Goal: Contribute content: Contribute content

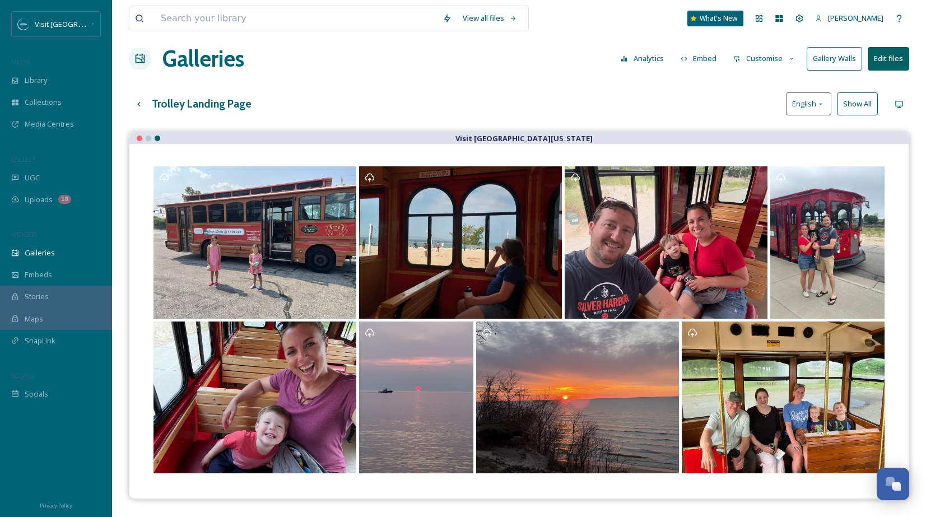
scroll to position [20, 0]
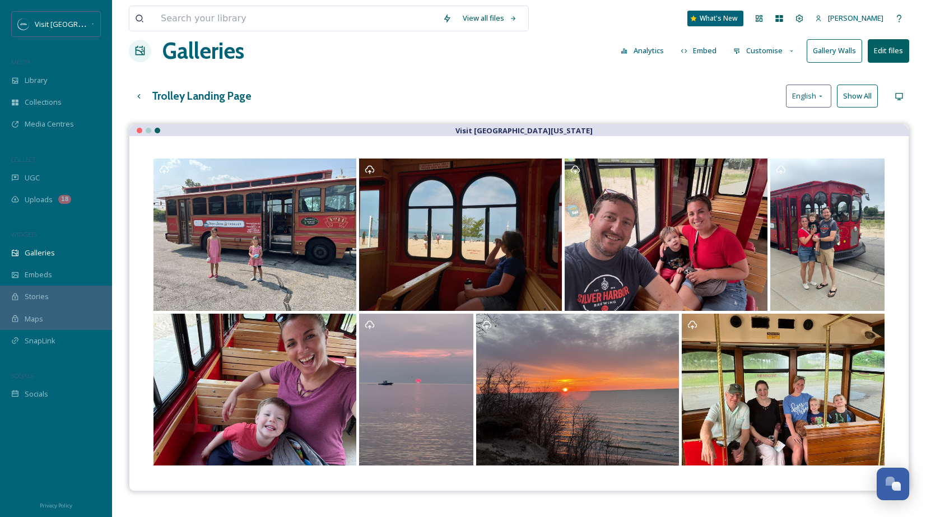
click at [851, 100] on button "Show All" at bounding box center [857, 96] width 41 height 23
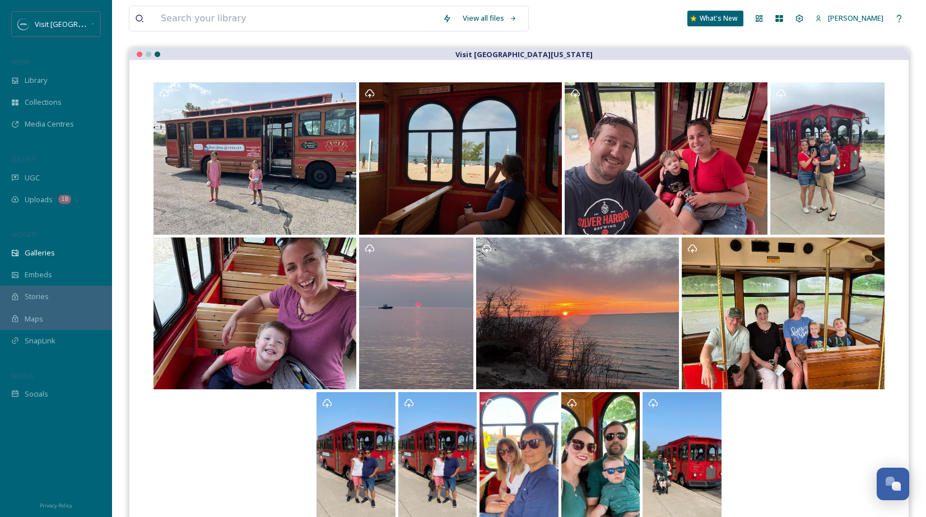
scroll to position [0, 0]
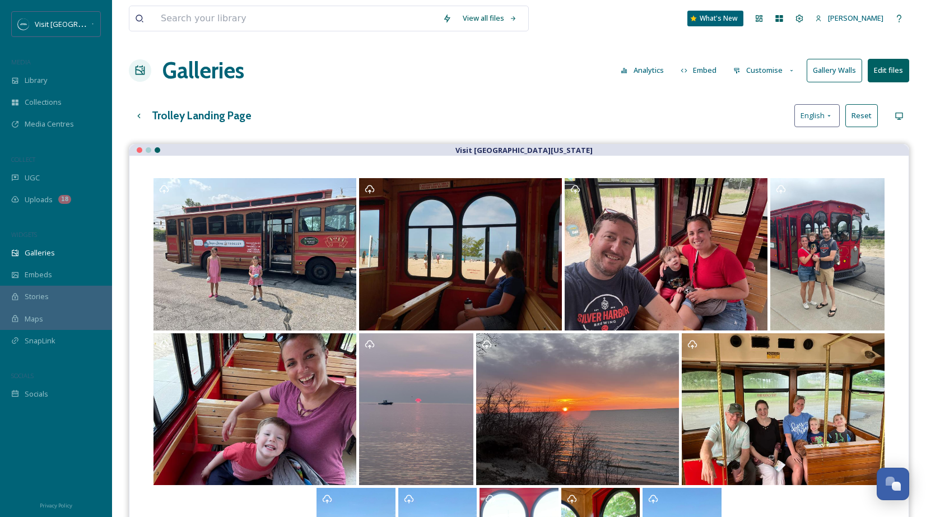
click at [774, 72] on button "Customise" at bounding box center [764, 70] width 73 height 22
click at [757, 138] on span "Buttons" at bounding box center [747, 139] width 26 height 11
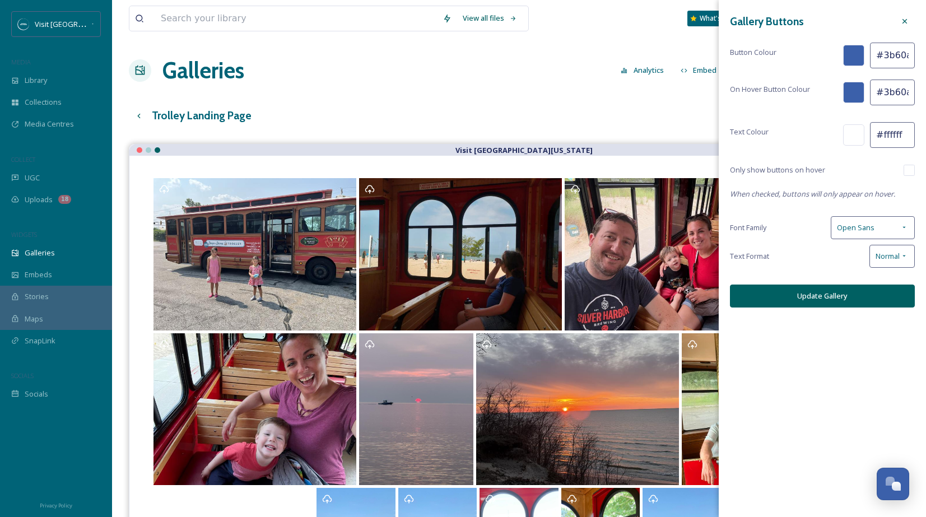
click at [885, 56] on input "#3b60aa" at bounding box center [892, 56] width 45 height 26
type input "#006062"
click at [895, 89] on input "#3b60aa" at bounding box center [892, 93] width 45 height 26
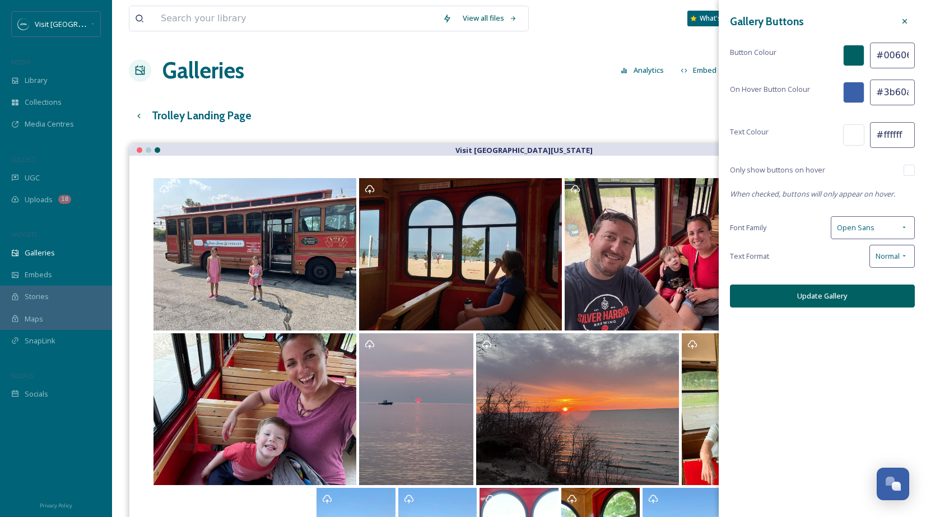
scroll to position [0, 3]
drag, startPoint x: 883, startPoint y: 91, endPoint x: 933, endPoint y: 92, distance: 49.3
click at [925, 92] on html "Visit Southwest [US_STATE] MEDIA Library Collections Media Centres COLLECT UGC …" at bounding box center [463, 339] width 926 height 678
type input "#006062"
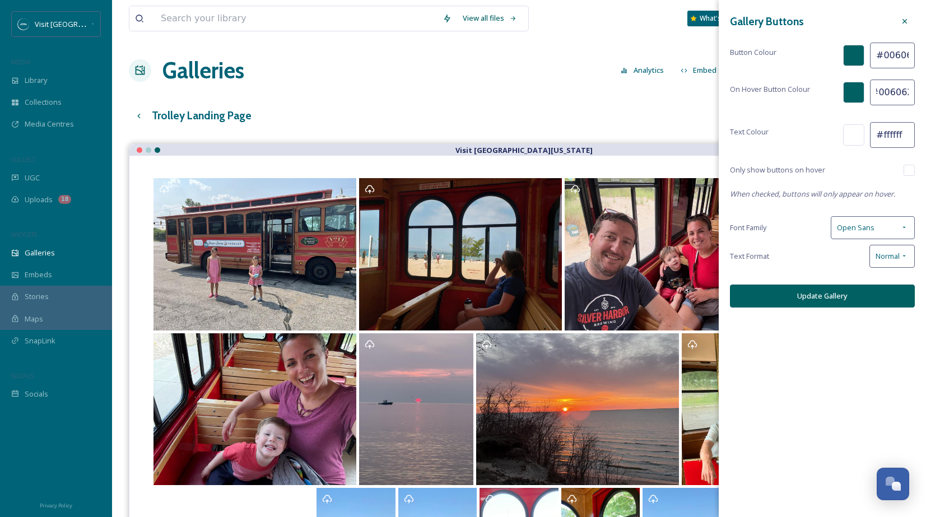
scroll to position [0, 0]
click at [859, 296] on button "Update Gallery" at bounding box center [822, 296] width 185 height 23
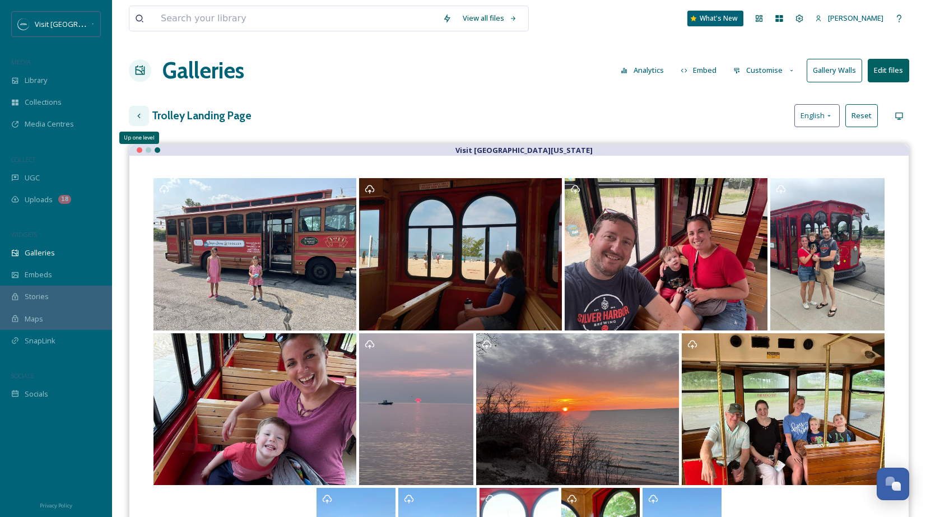
click at [142, 118] on icon at bounding box center [138, 115] width 9 height 9
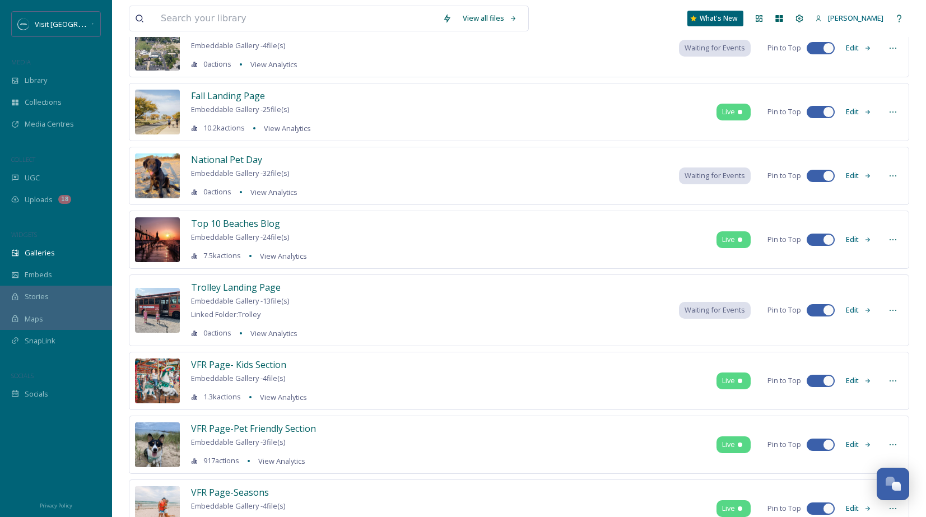
scroll to position [86, 0]
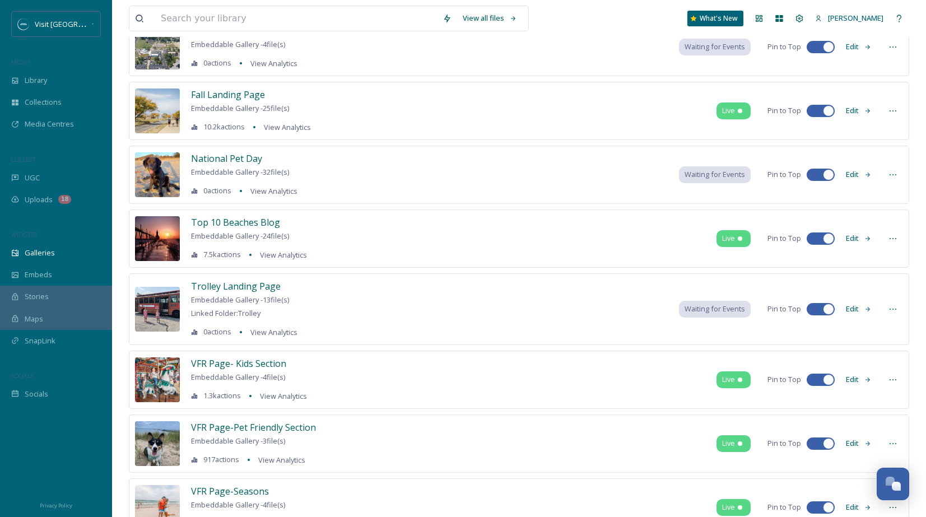
click at [734, 310] on span "Waiting for Events" at bounding box center [714, 309] width 60 height 11
click at [887, 308] on div at bounding box center [893, 309] width 20 height 20
click at [880, 379] on span "Embed Gallery" at bounding box center [871, 377] width 49 height 11
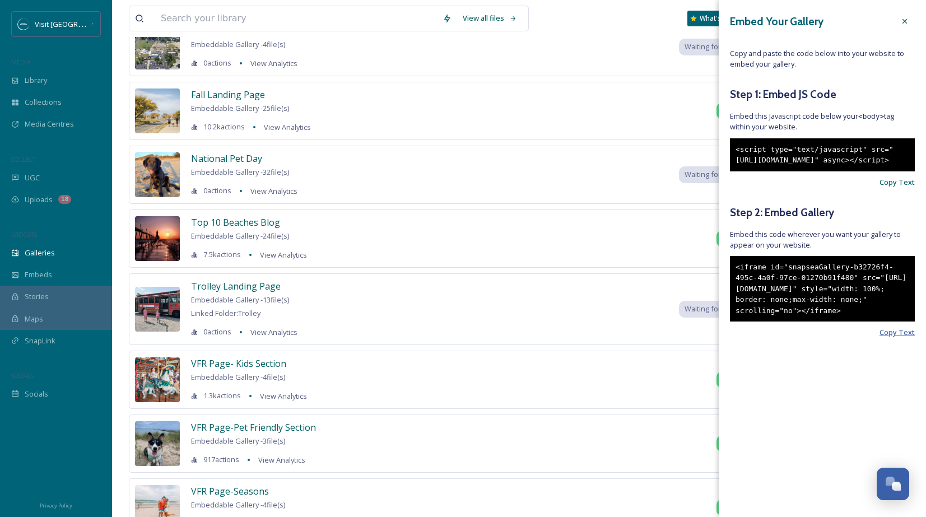
click at [887, 338] on span "Copy Text" at bounding box center [896, 332] width 35 height 11
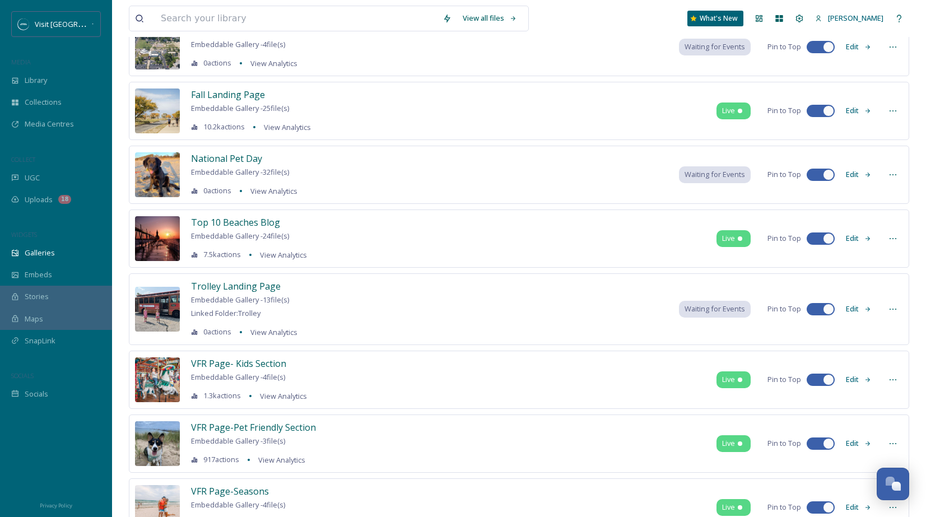
click at [628, 62] on div "Demo_1 Embeddable Gallery - 4 file(s) 0 actions View Analytics Waiting for Even…" at bounding box center [519, 47] width 780 height 58
click at [859, 310] on button "Edit" at bounding box center [858, 309] width 37 height 22
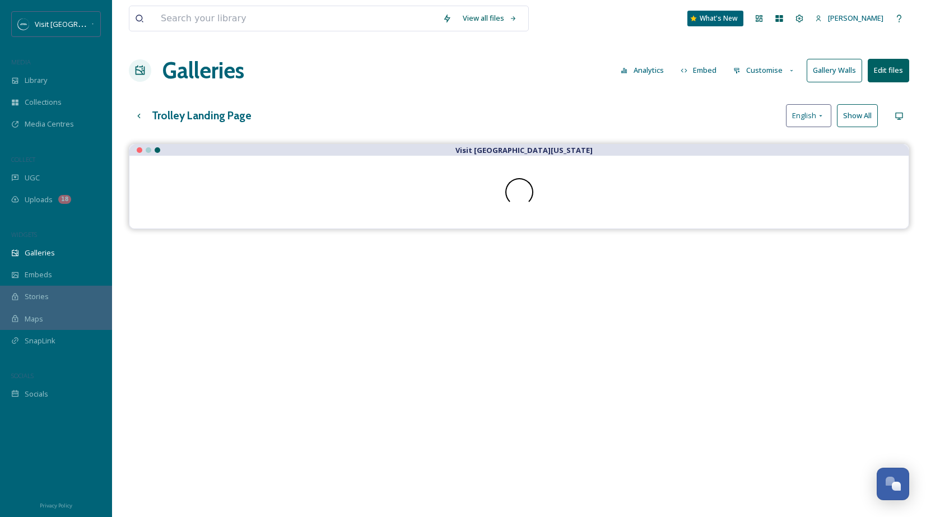
click at [698, 71] on button "Embed" at bounding box center [699, 70] width 48 height 22
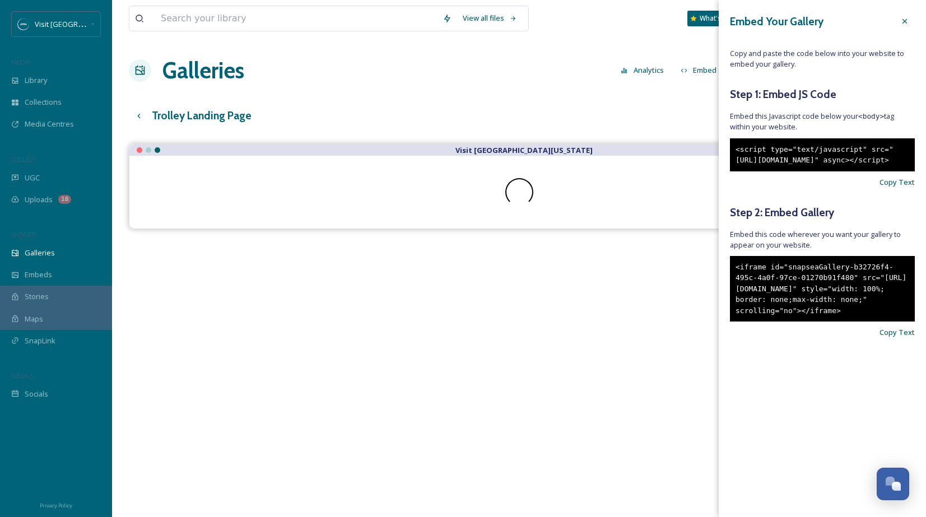
click at [703, 104] on div "Trolley Landing Page English Show All" at bounding box center [519, 115] width 780 height 23
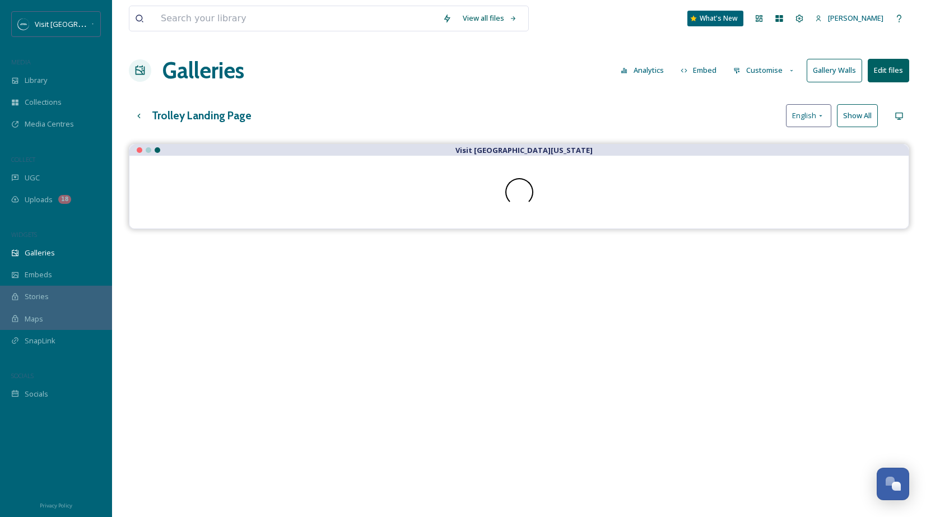
click at [770, 67] on button "Customise" at bounding box center [764, 70] width 73 height 22
click at [773, 120] on span "Thumbnails" at bounding box center [753, 118] width 39 height 11
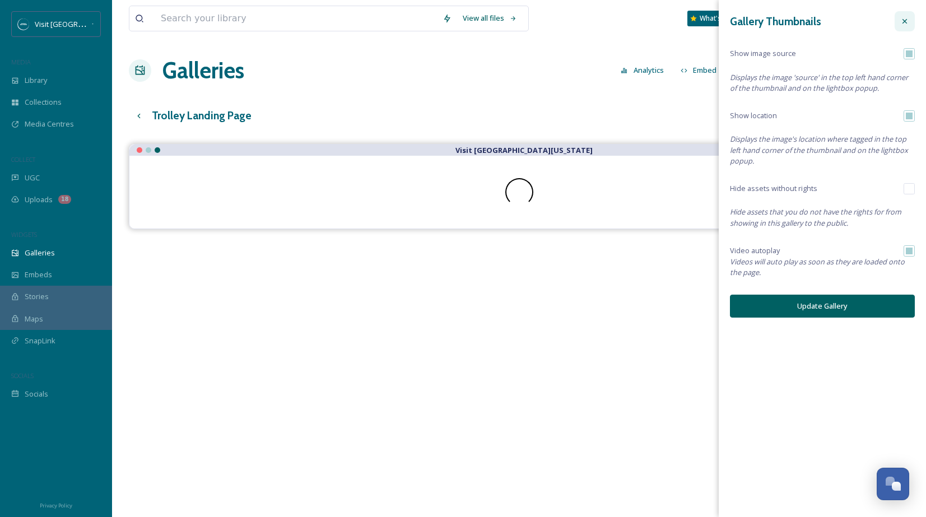
click at [902, 22] on icon at bounding box center [904, 21] width 9 height 9
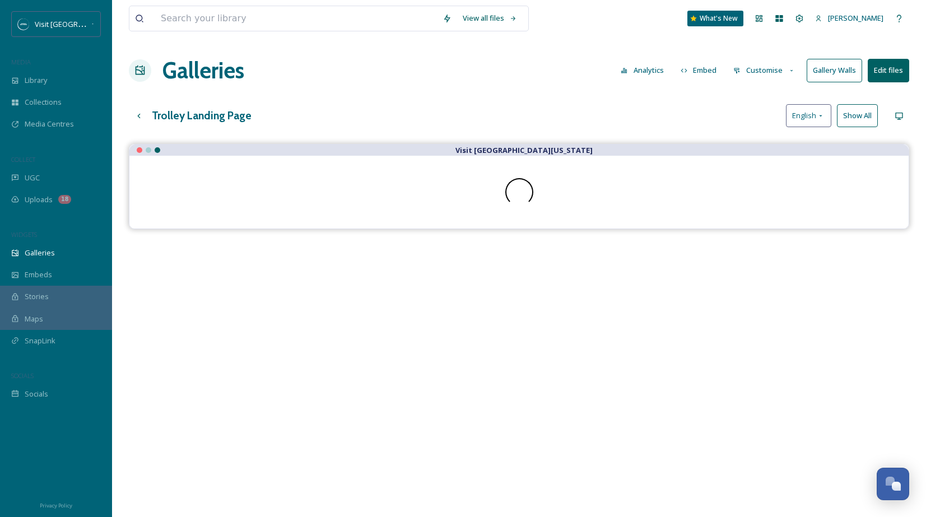
click at [761, 77] on button "Customise" at bounding box center [764, 70] width 73 height 22
click at [753, 98] on span "Layout" at bounding box center [745, 96] width 22 height 11
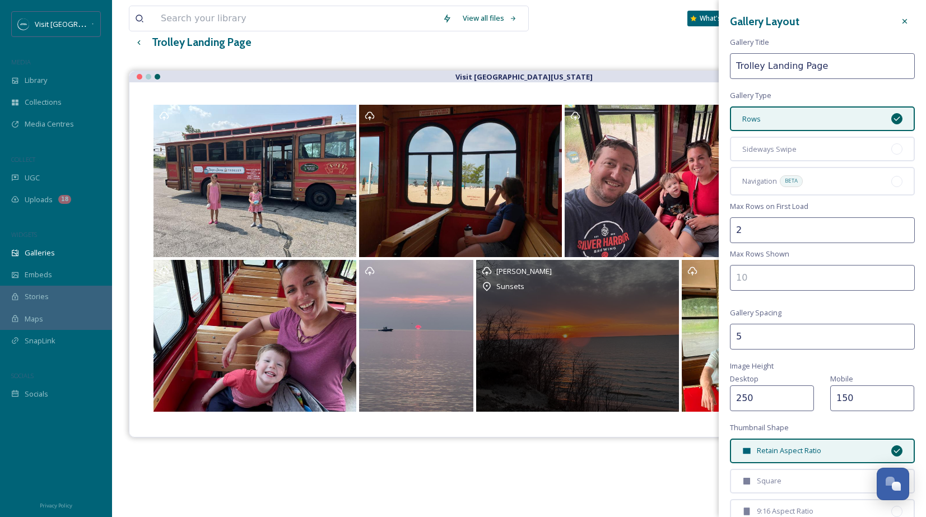
scroll to position [76, 0]
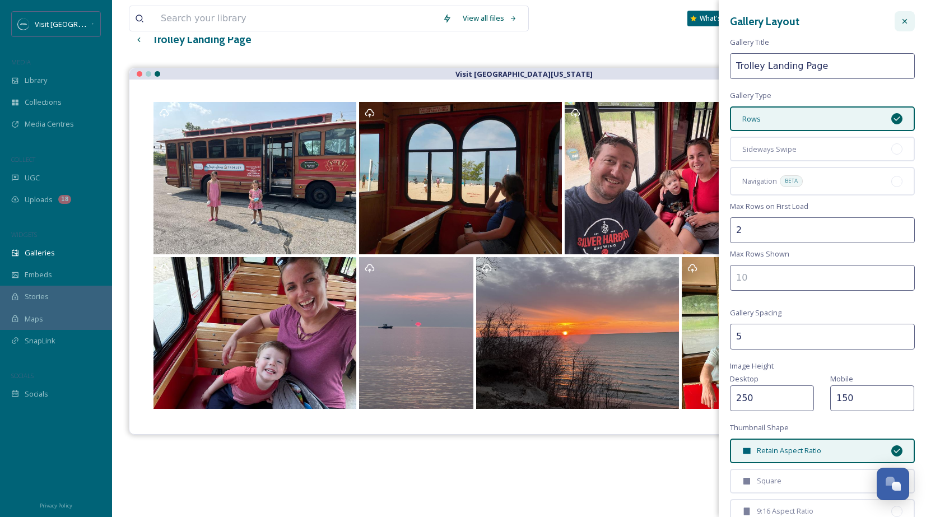
click at [906, 21] on icon at bounding box center [904, 21] width 9 height 9
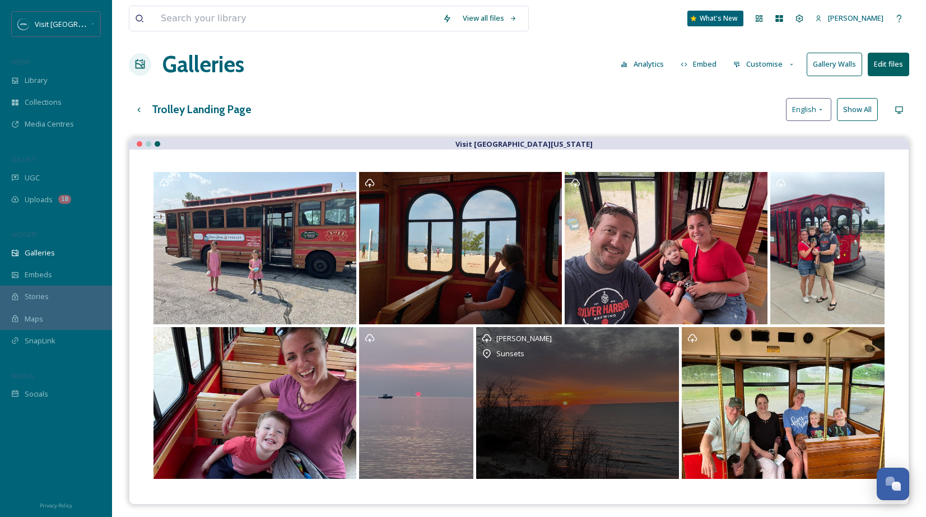
scroll to position [7, 0]
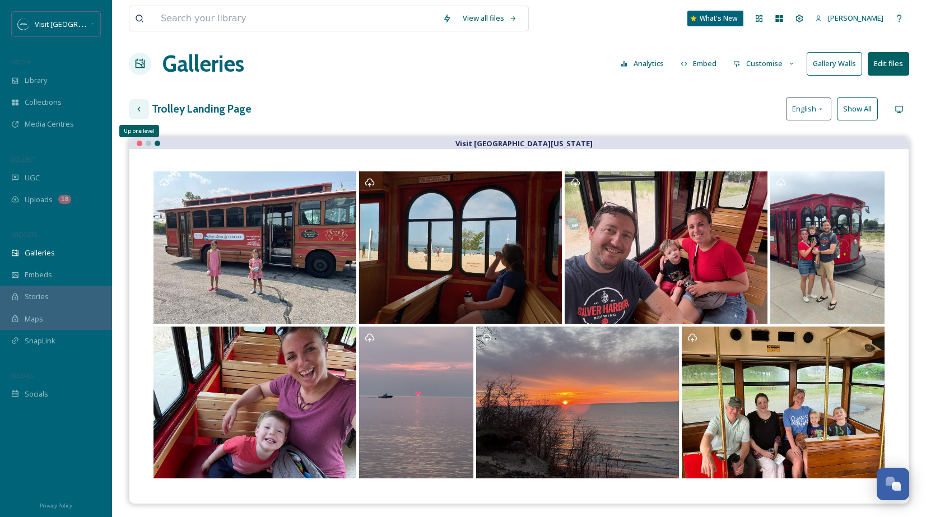
click at [139, 106] on icon at bounding box center [138, 109] width 9 height 9
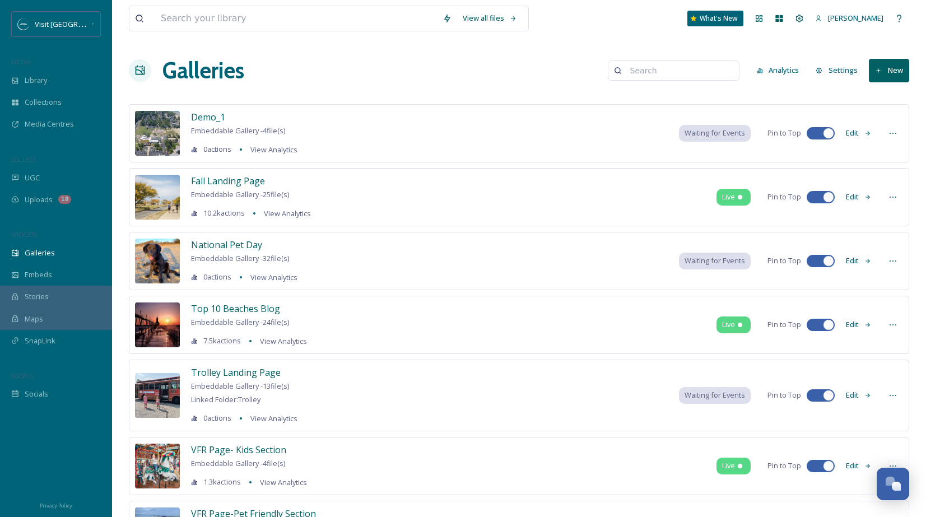
click at [856, 393] on button "Edit" at bounding box center [858, 395] width 37 height 22
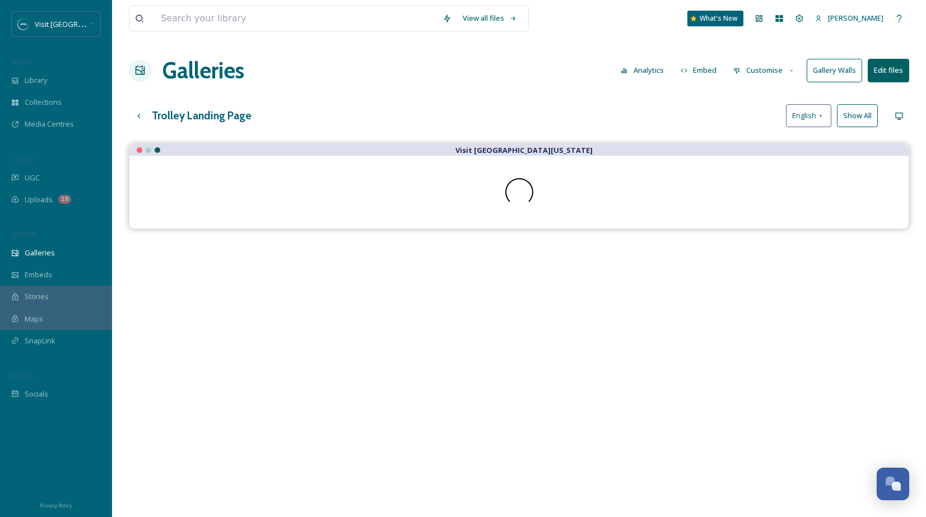
click at [888, 66] on button "Edit files" at bounding box center [888, 70] width 41 height 23
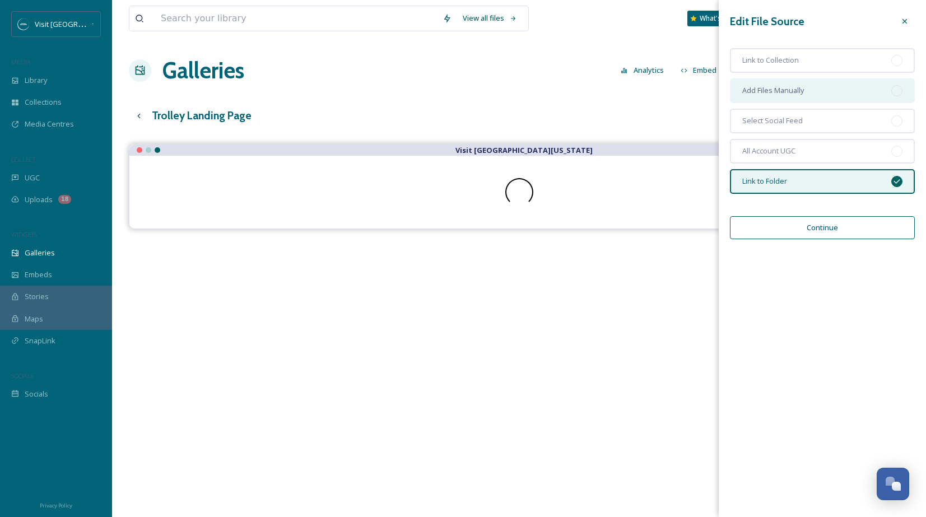
click at [858, 94] on div "Add Files Manually" at bounding box center [822, 90] width 185 height 25
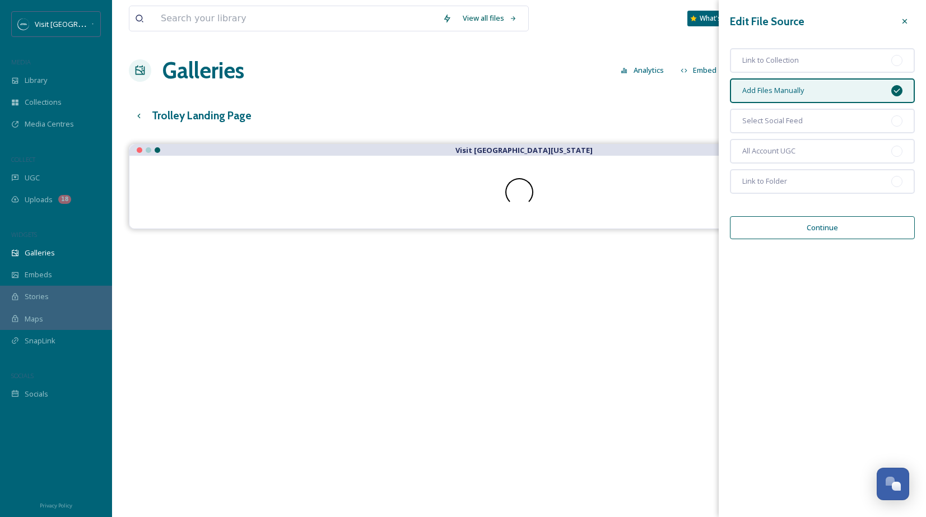
click at [828, 221] on button "Continue" at bounding box center [822, 227] width 185 height 23
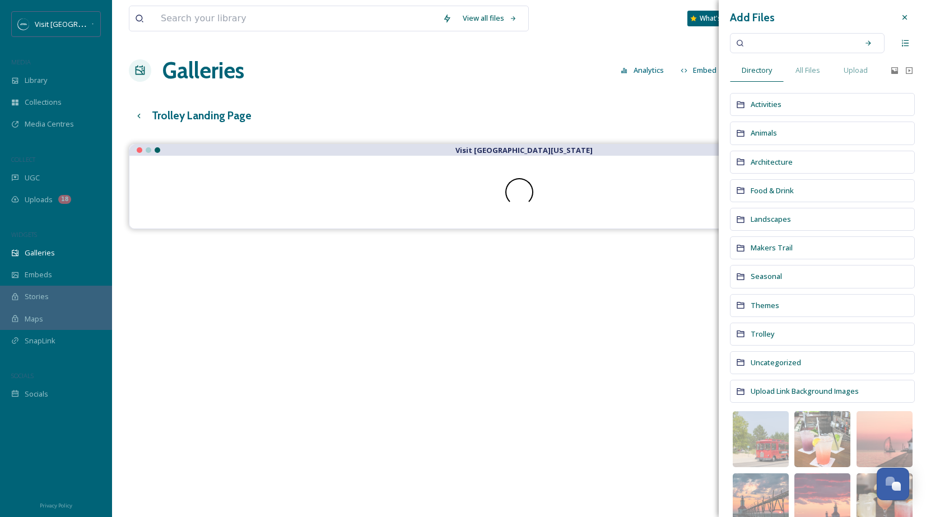
scroll to position [5, 0]
click at [797, 332] on div "Trolley" at bounding box center [822, 333] width 185 height 23
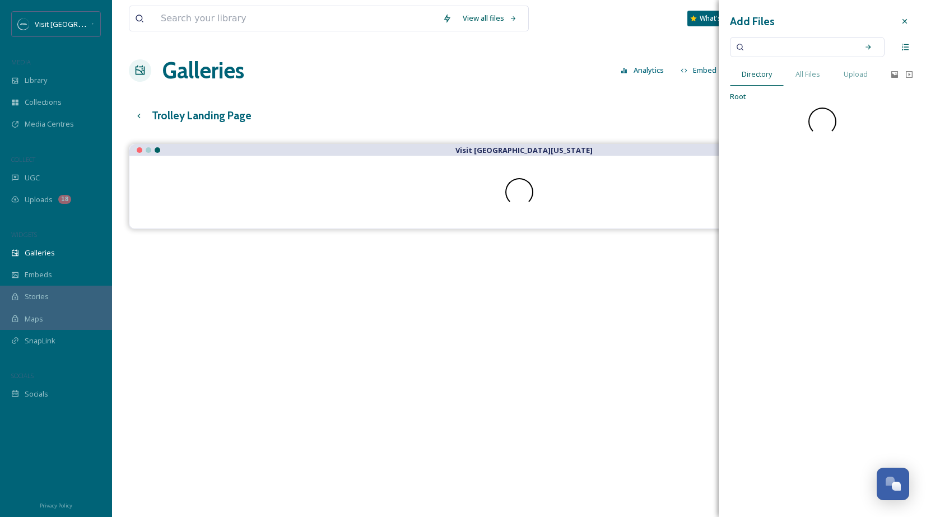
scroll to position [0, 0]
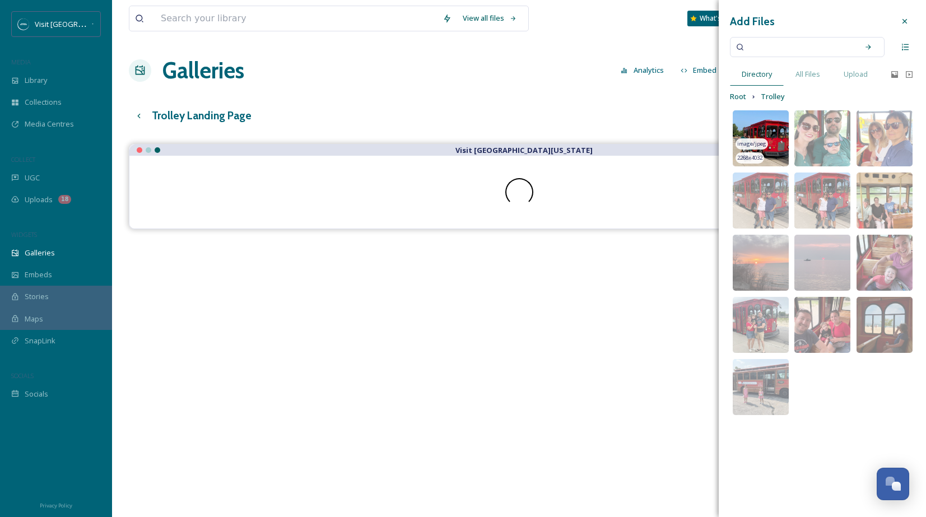
click at [779, 145] on img at bounding box center [761, 138] width 56 height 56
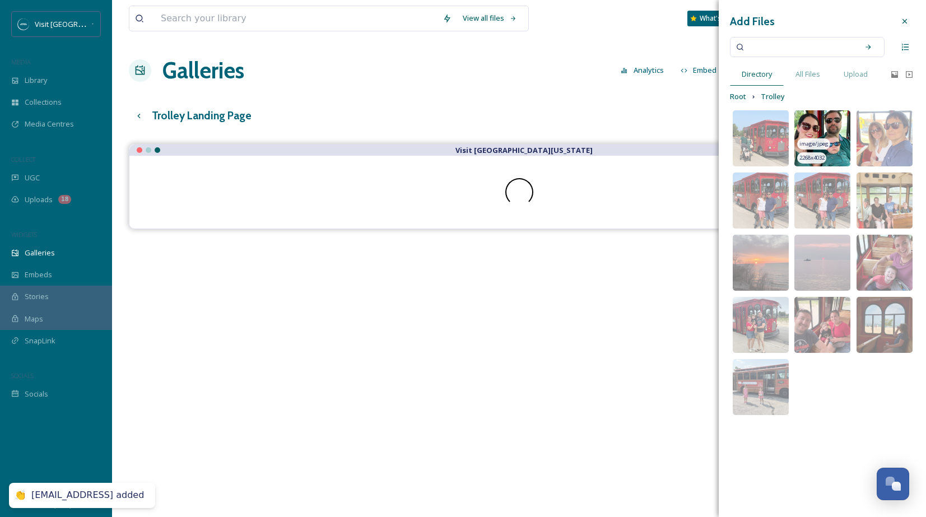
click at [831, 148] on img at bounding box center [822, 138] width 56 height 56
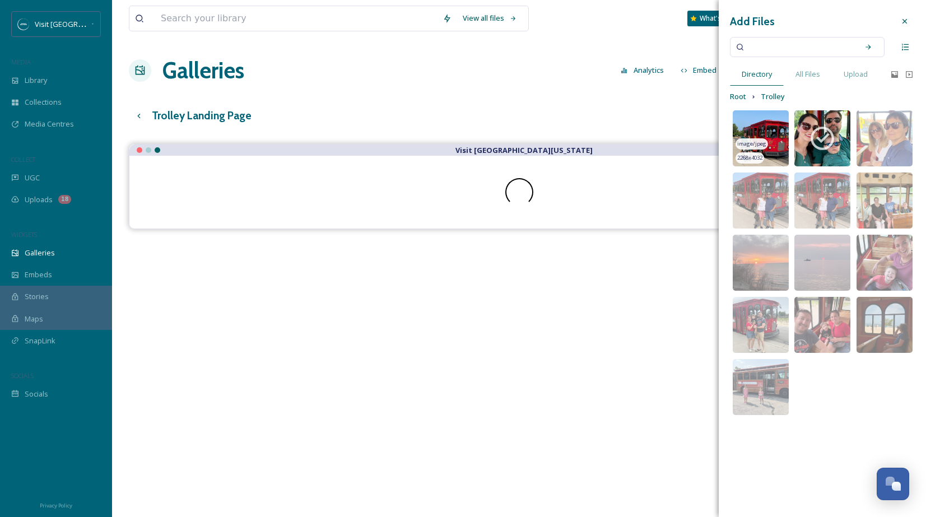
click at [767, 132] on img at bounding box center [761, 138] width 56 height 56
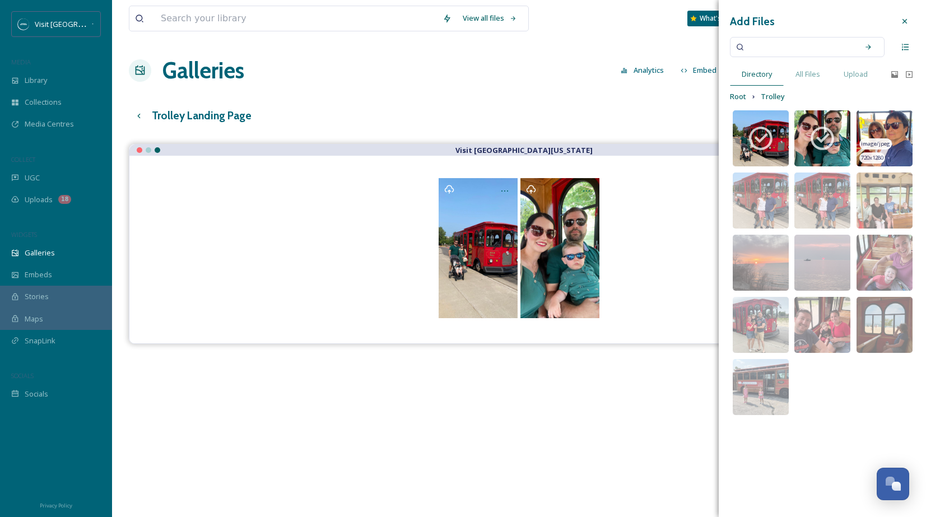
click at [894, 141] on img at bounding box center [884, 138] width 56 height 56
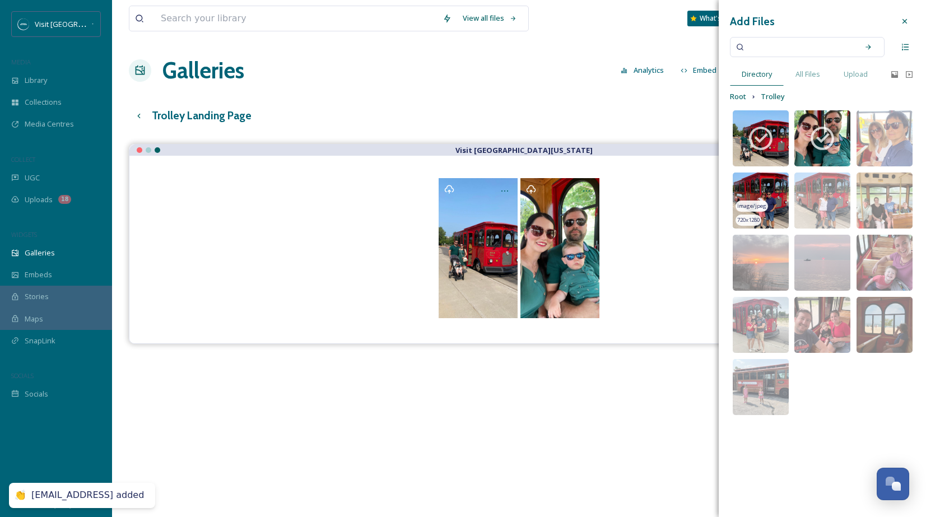
click at [768, 212] on img at bounding box center [761, 201] width 56 height 56
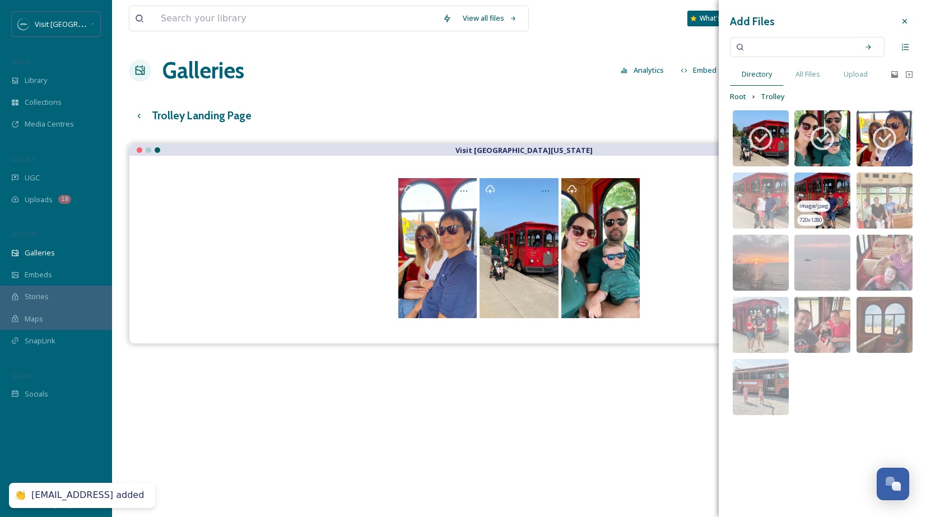
click at [820, 181] on img at bounding box center [822, 201] width 56 height 56
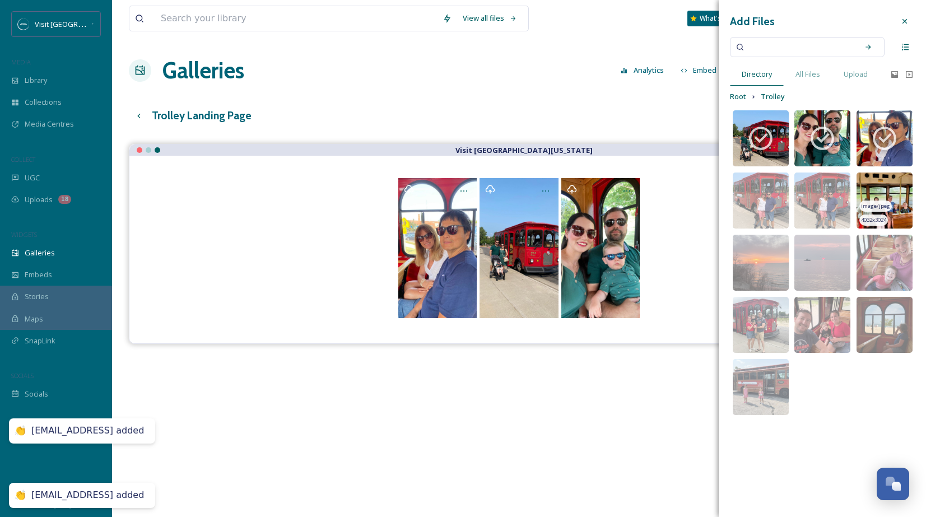
click at [891, 201] on img at bounding box center [884, 201] width 56 height 56
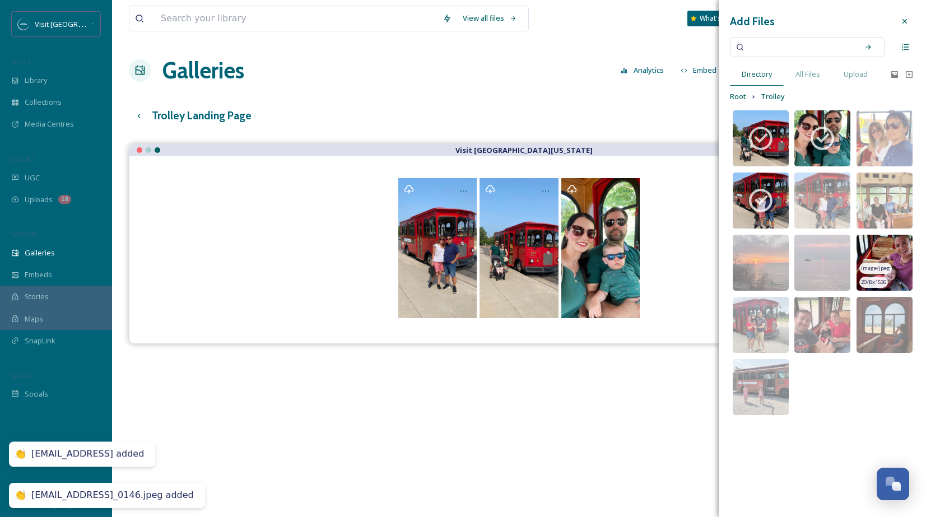
click at [898, 256] on img at bounding box center [884, 263] width 56 height 56
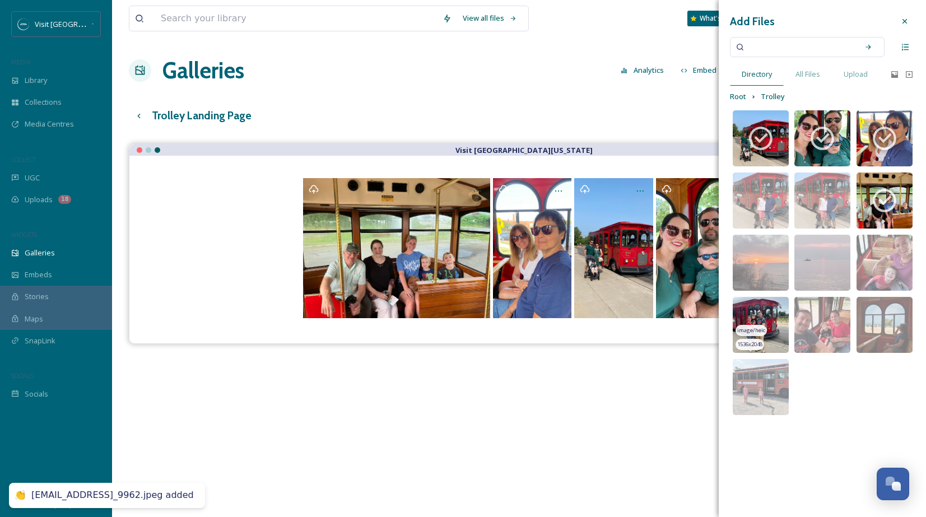
click at [762, 319] on img at bounding box center [761, 325] width 56 height 56
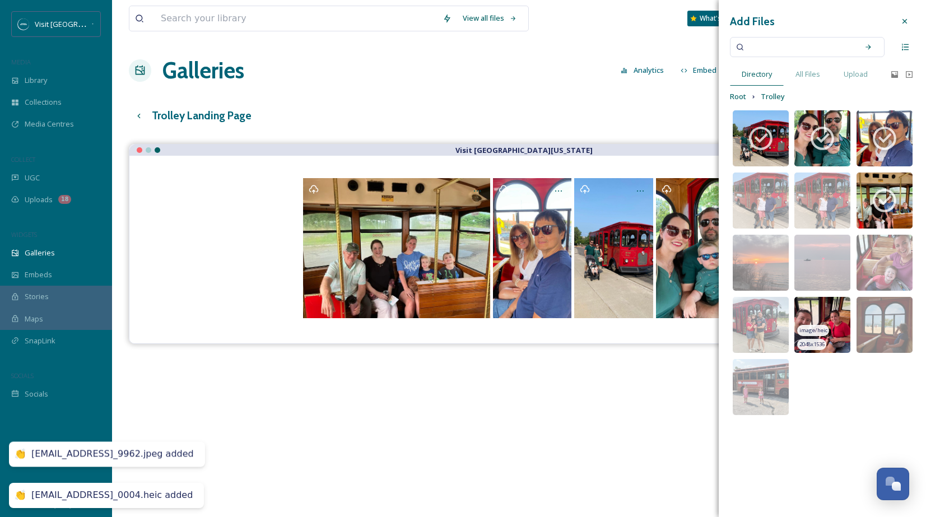
click at [819, 321] on img at bounding box center [822, 325] width 56 height 56
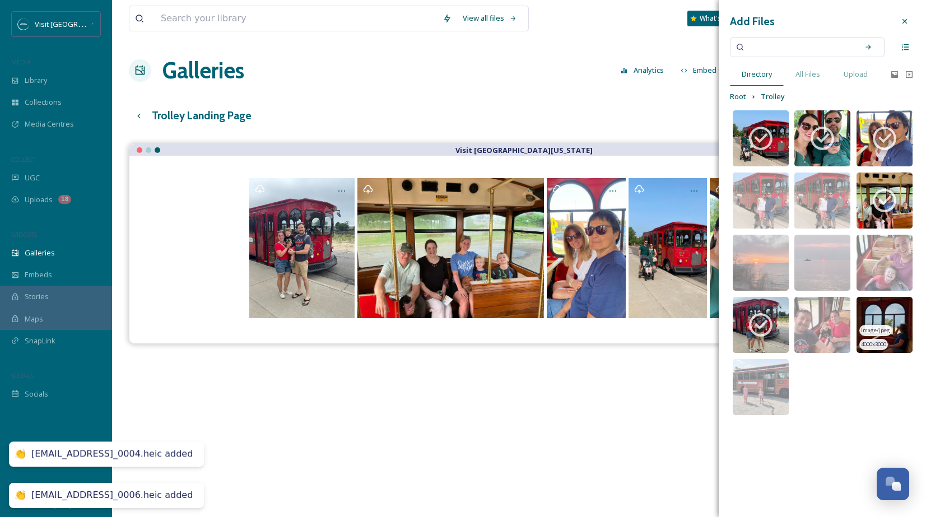
click at [890, 317] on img at bounding box center [884, 325] width 56 height 56
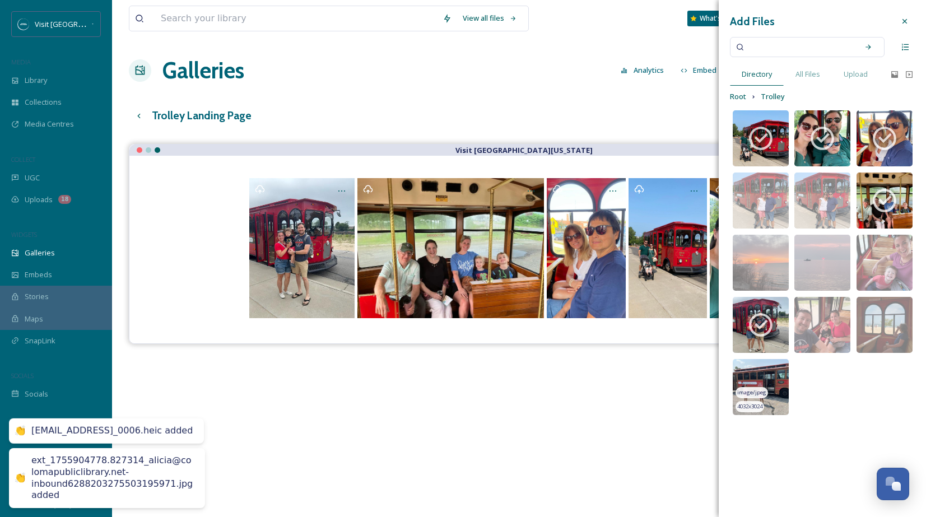
click at [758, 380] on img at bounding box center [761, 387] width 56 height 56
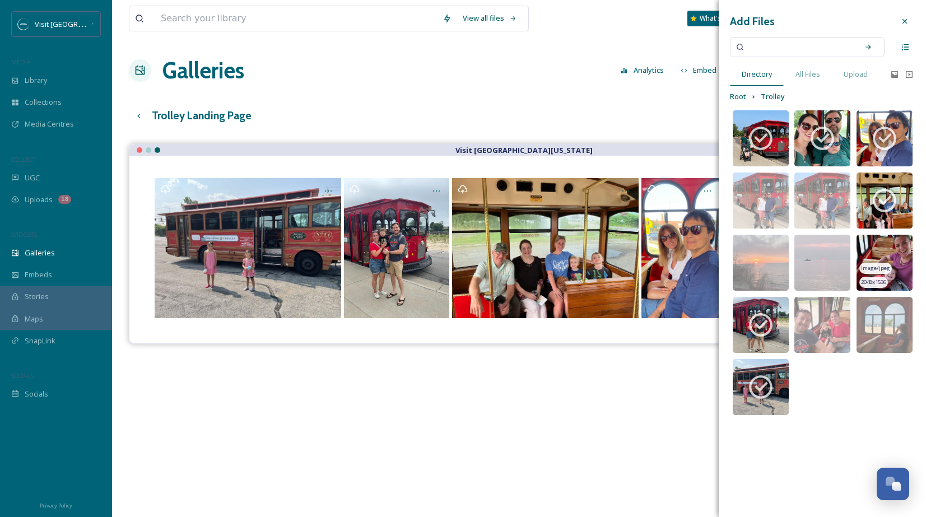
click at [885, 250] on img at bounding box center [884, 263] width 56 height 56
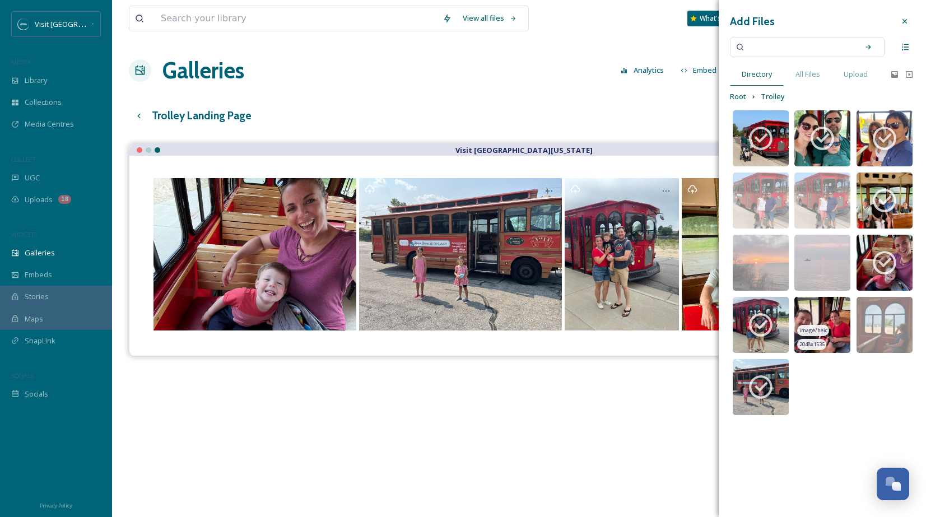
click at [837, 307] on img at bounding box center [822, 325] width 56 height 56
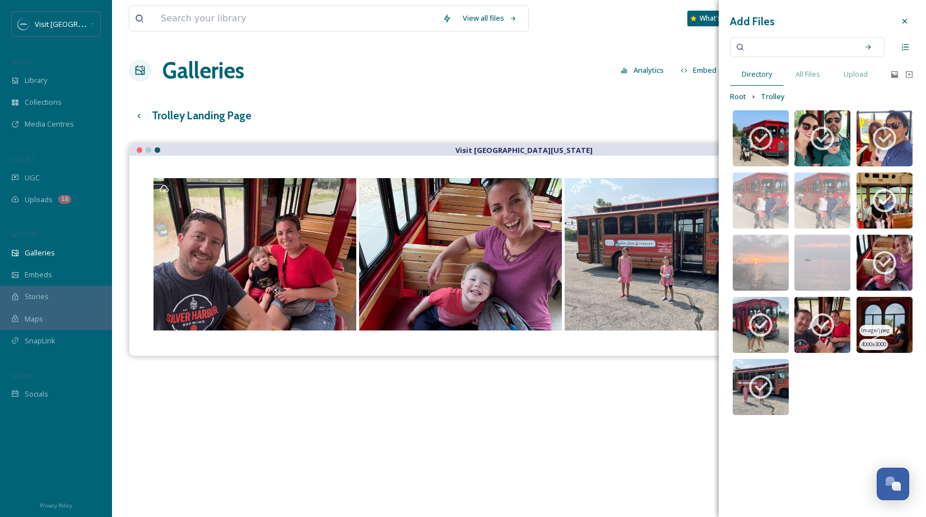
click at [897, 316] on img at bounding box center [884, 325] width 56 height 56
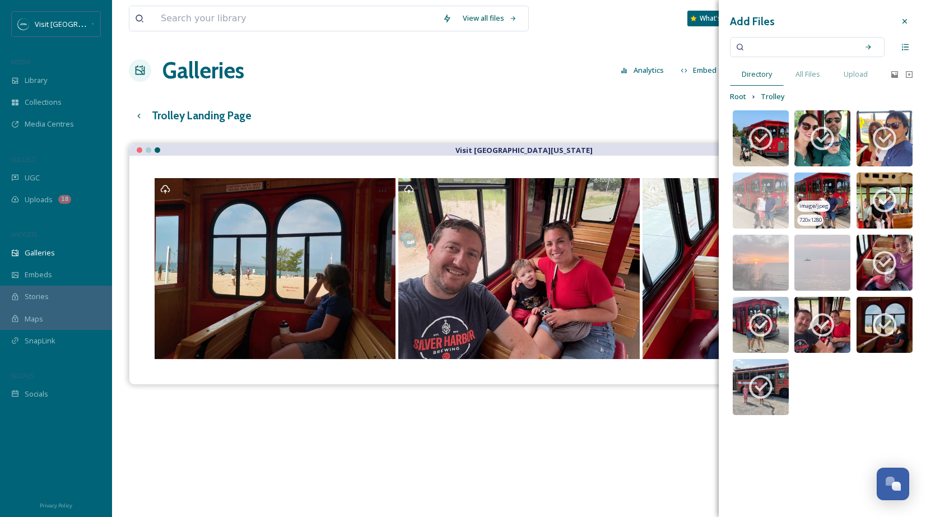
click at [814, 185] on img at bounding box center [822, 201] width 56 height 56
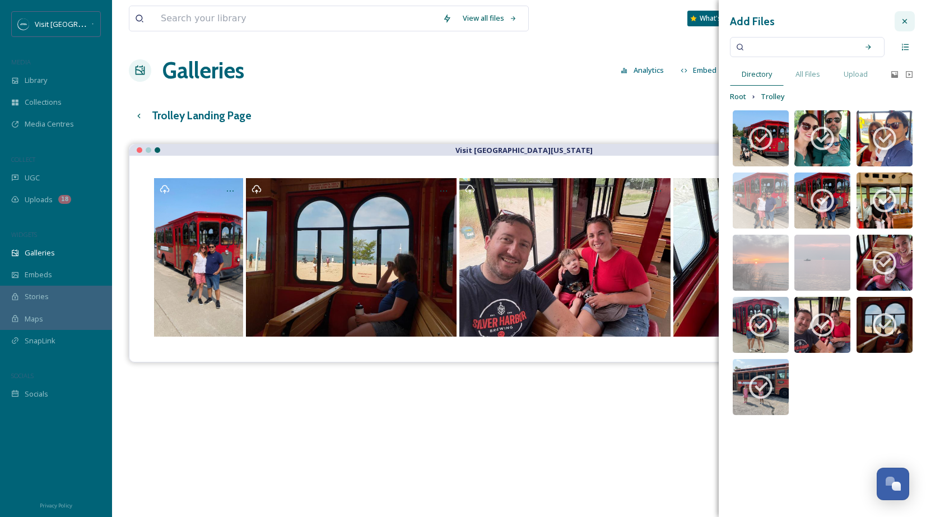
click at [909, 19] on div at bounding box center [905, 21] width 20 height 20
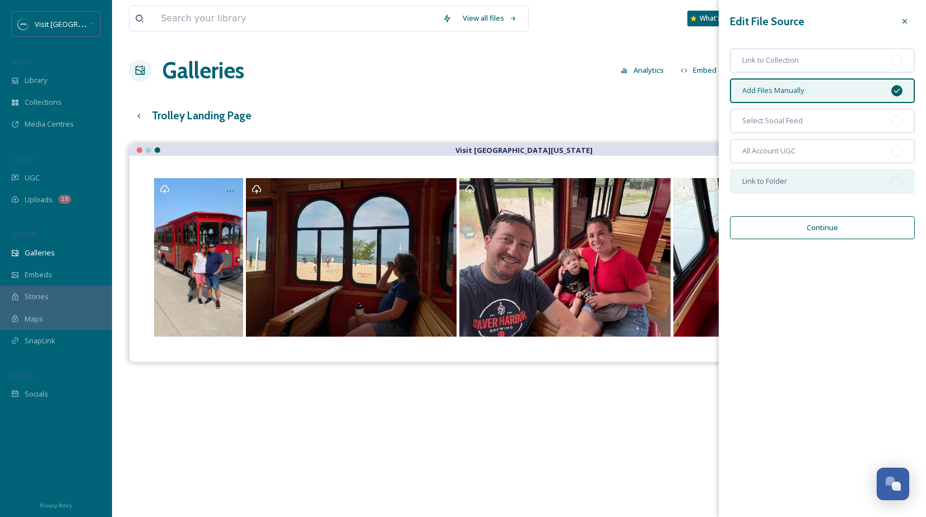
click at [790, 179] on div "Link to Folder" at bounding box center [822, 181] width 185 height 25
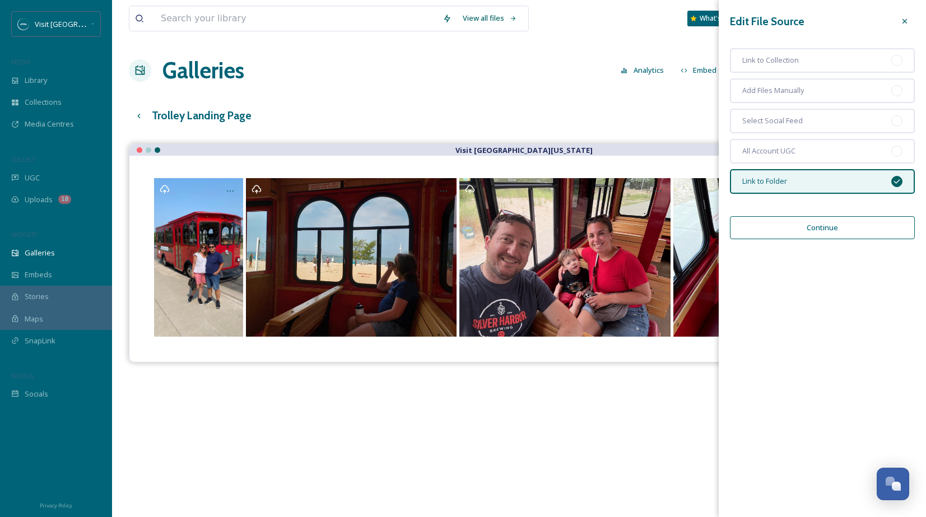
click at [814, 230] on button "Continue" at bounding box center [822, 227] width 185 height 23
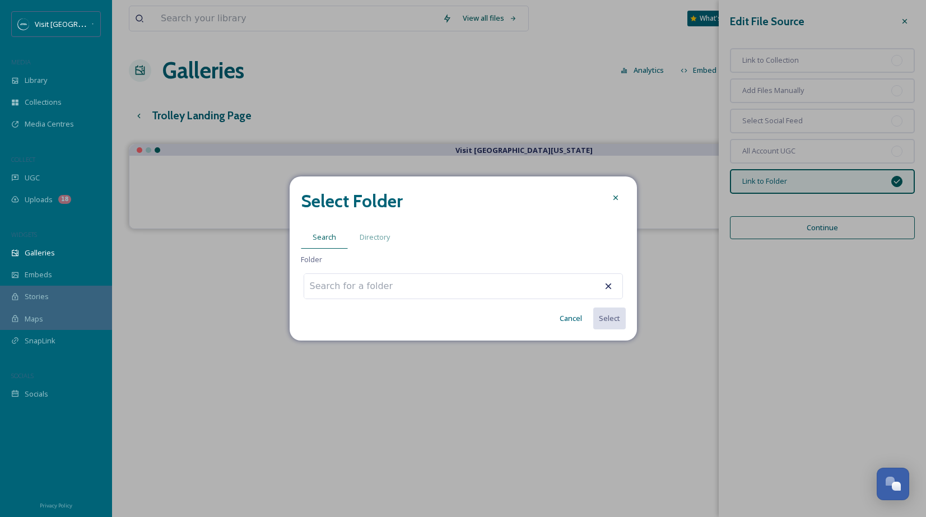
click at [555, 285] on div at bounding box center [463, 286] width 319 height 26
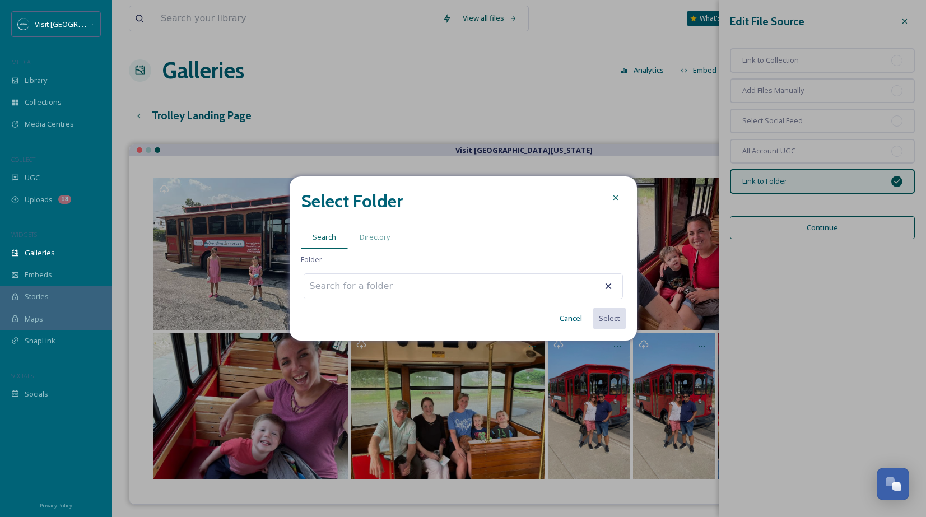
click at [530, 273] on div "Select Folder Search Directory Folder Cancel Select" at bounding box center [463, 258] width 347 height 165
click at [343, 285] on input at bounding box center [365, 286] width 123 height 25
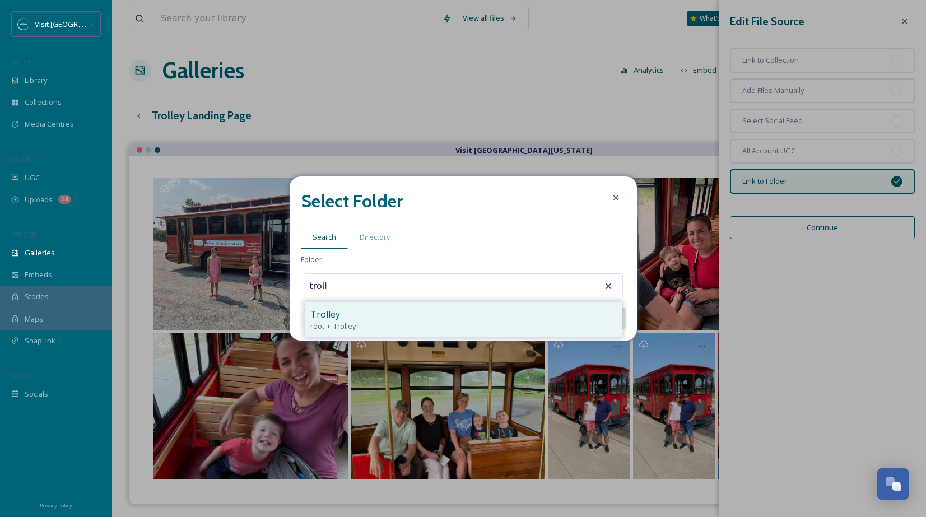
click at [337, 315] on span "Trolley" at bounding box center [325, 314] width 30 height 13
type input "Trolley"
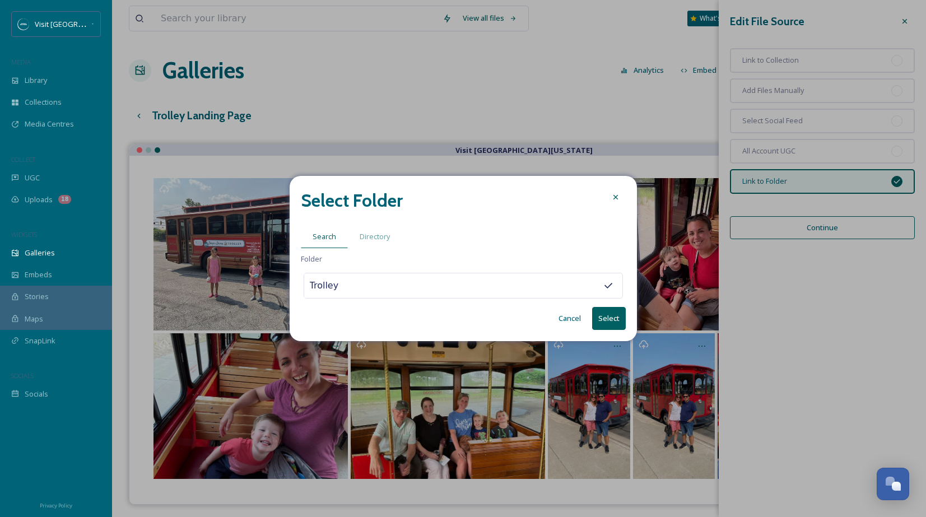
click at [614, 316] on button "Select" at bounding box center [609, 318] width 34 height 23
